Goal: Find specific page/section: Find specific page/section

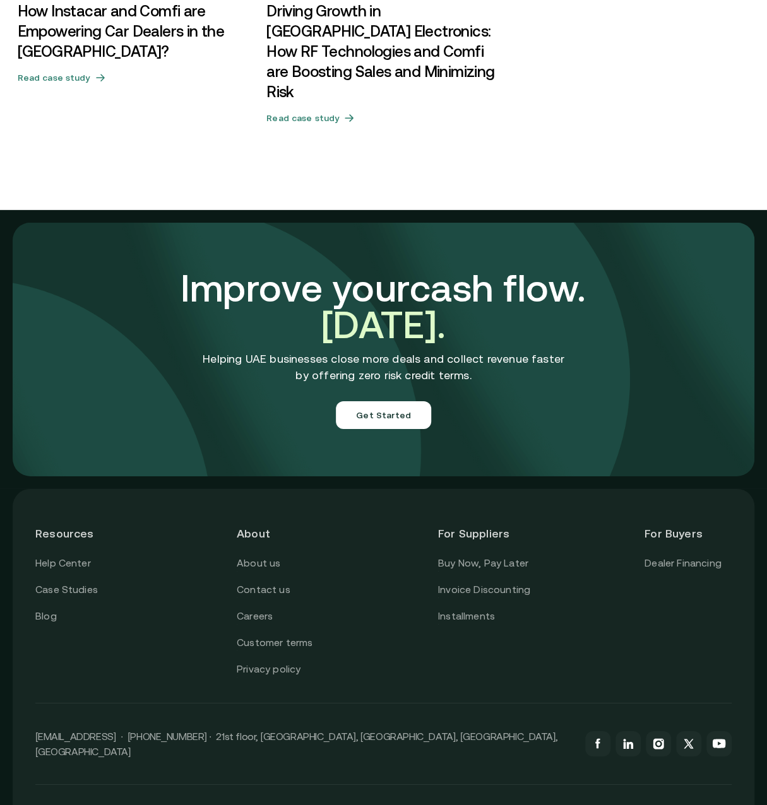
scroll to position [4094, 0]
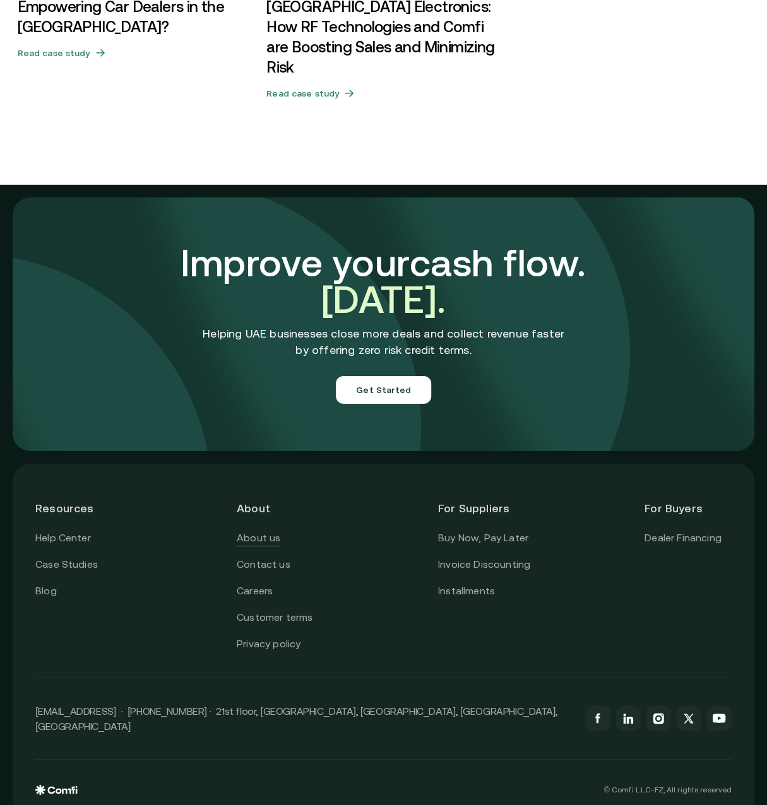
click at [276, 530] on link "About us" at bounding box center [259, 538] width 44 height 16
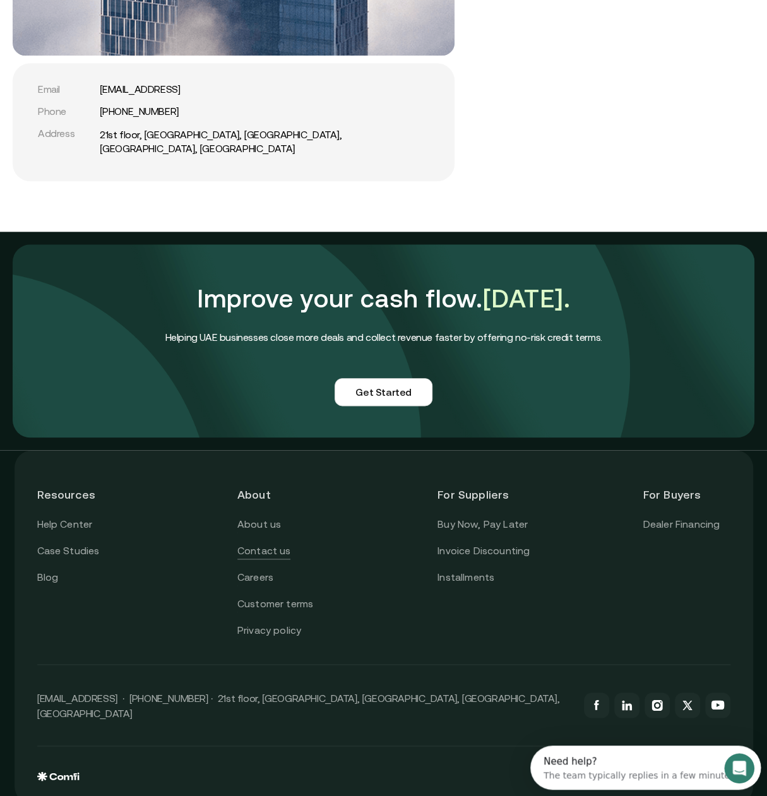
click at [266, 543] on link "Contact us" at bounding box center [264, 551] width 54 height 16
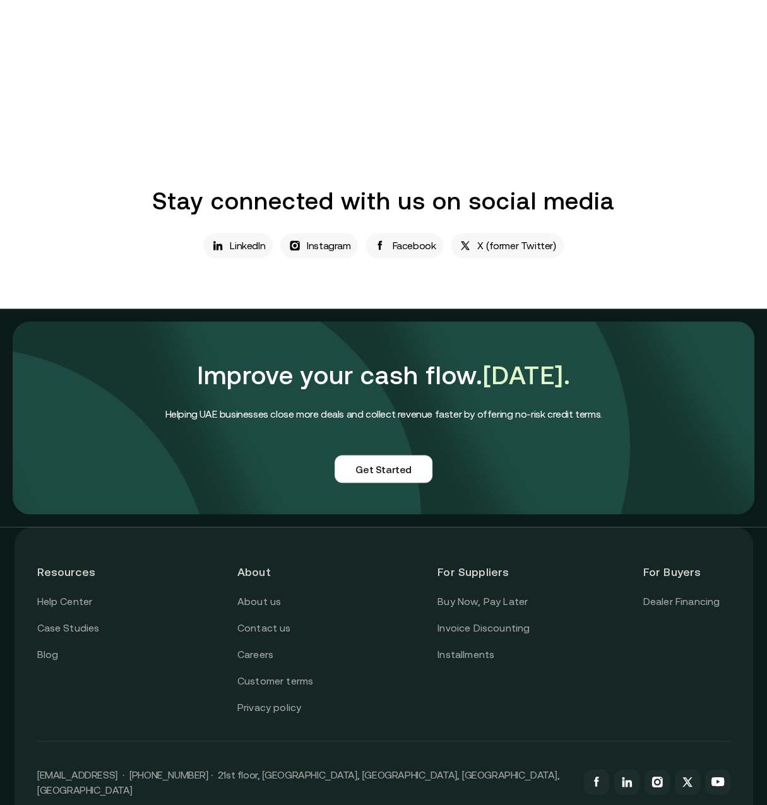
scroll to position [781, 0]
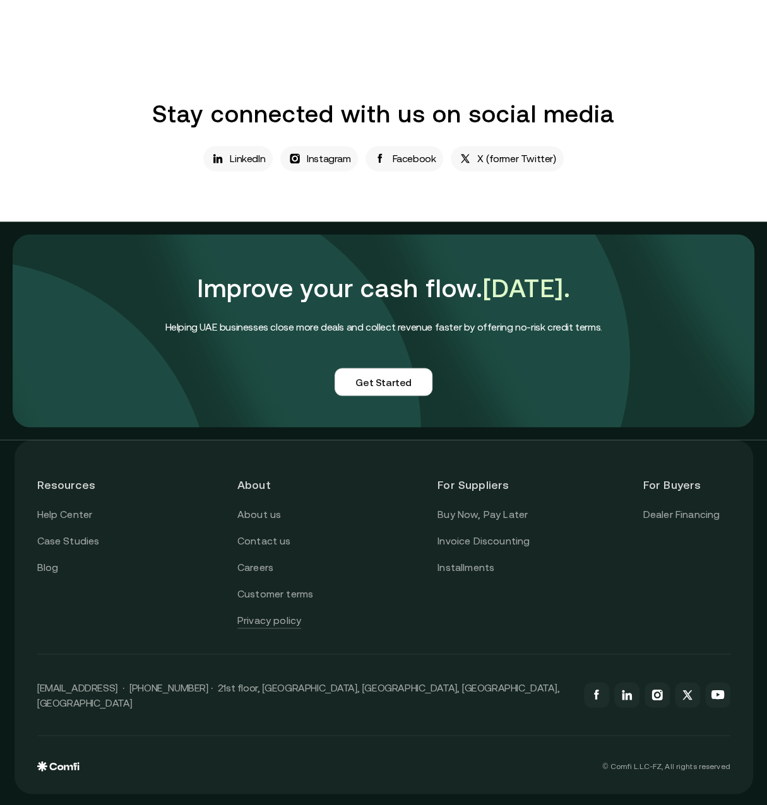
click at [279, 625] on link "Privacy policy" at bounding box center [269, 620] width 64 height 16
click at [286, 621] on link "Privacy policy" at bounding box center [269, 620] width 64 height 16
